Goal: Navigation & Orientation: Find specific page/section

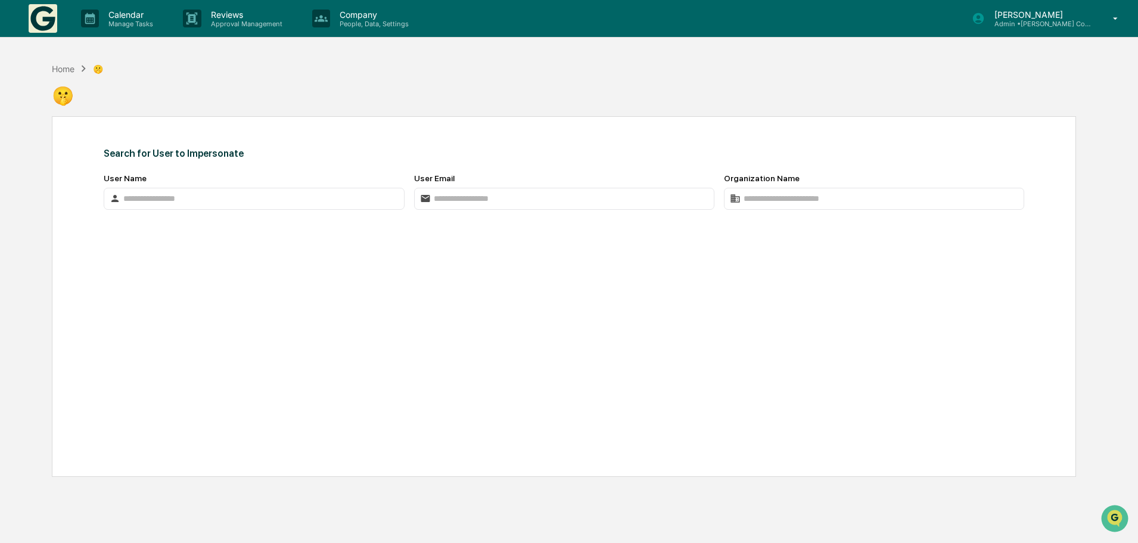
click at [52, 15] on img at bounding box center [43, 18] width 29 height 29
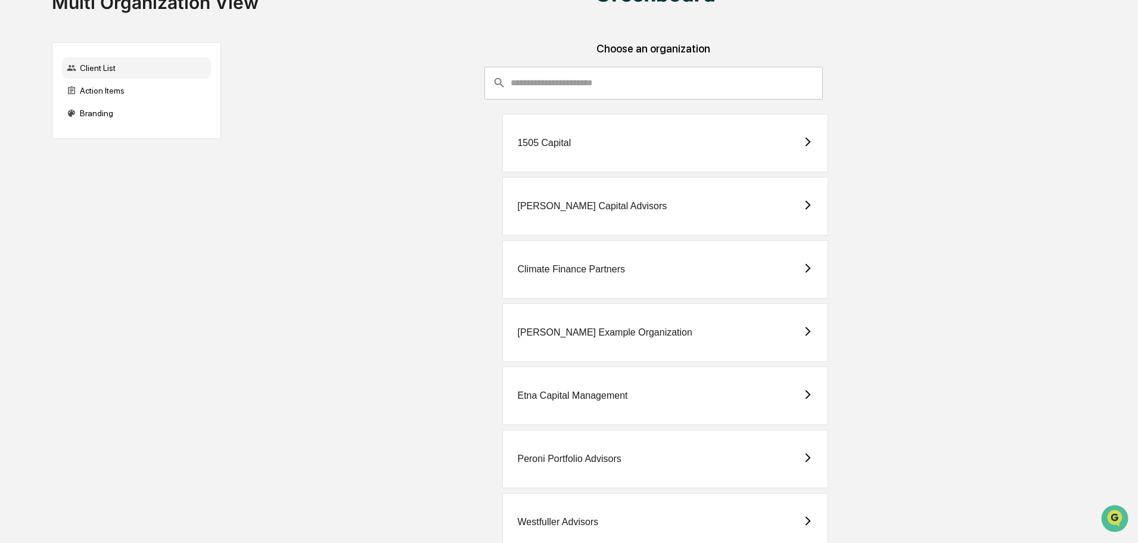
scroll to position [71, 0]
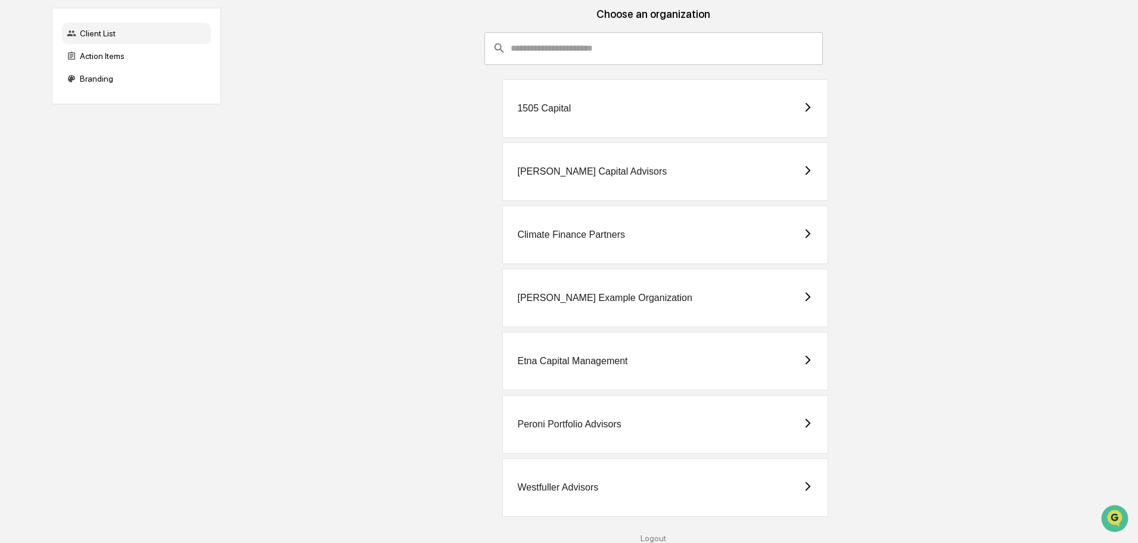
click at [632, 477] on div "Westfuller Advisors" at bounding box center [665, 487] width 326 height 58
